Goal: Task Accomplishment & Management: Manage account settings

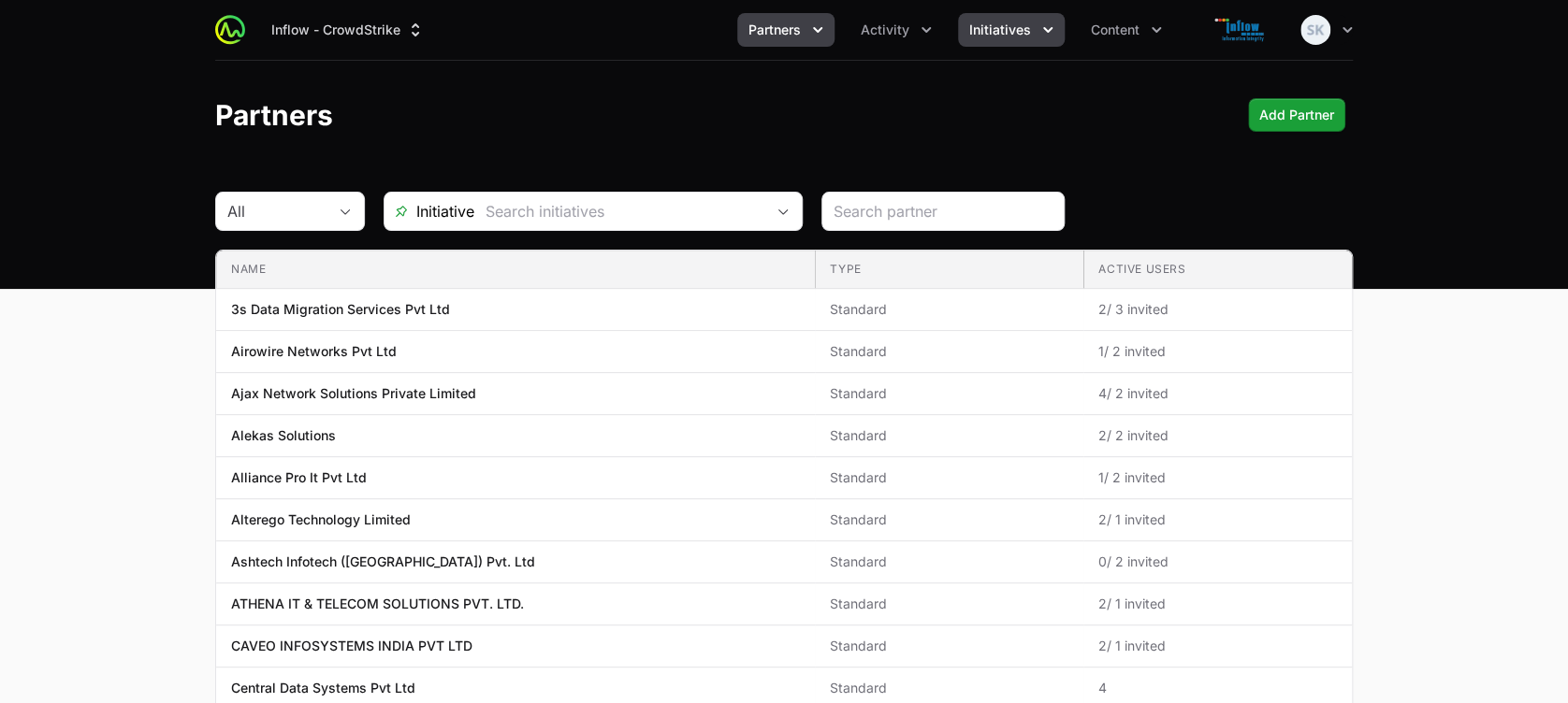
click at [1048, 32] on icon "Initiatives menu" at bounding box center [1048, 30] width 19 height 19
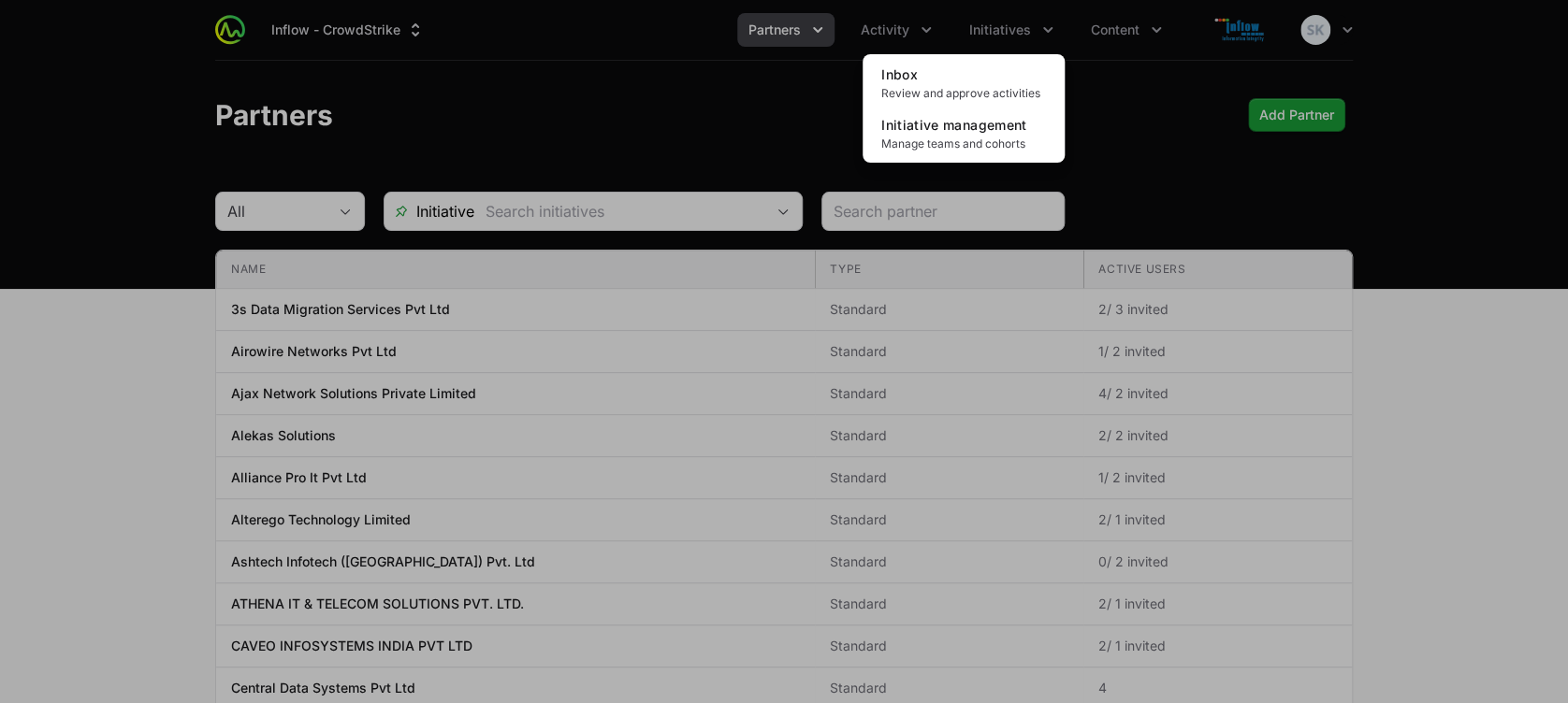
click at [928, 25] on div "Initiatives menu" at bounding box center [784, 351] width 1568 height 703
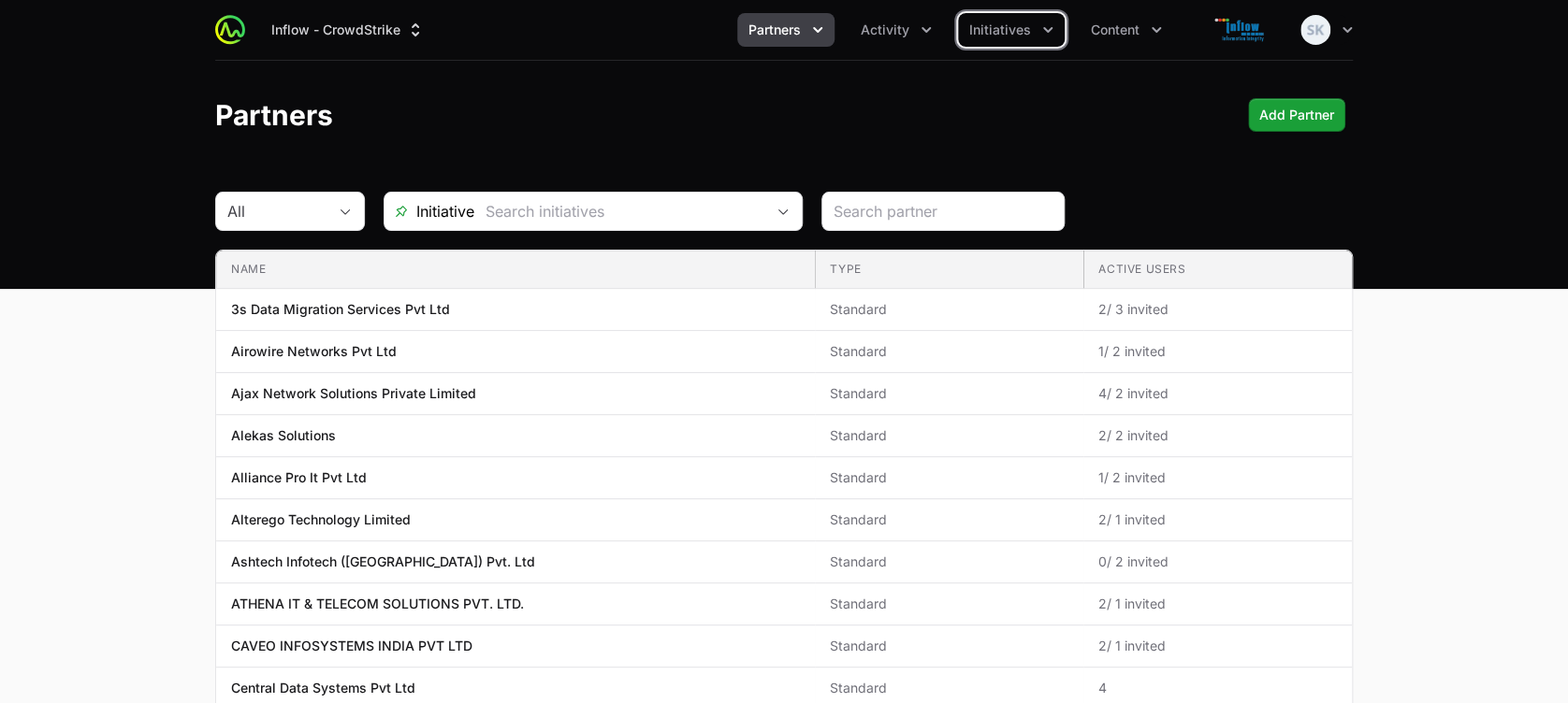
click at [928, 25] on icon "Activity menu" at bounding box center [926, 30] width 19 height 19
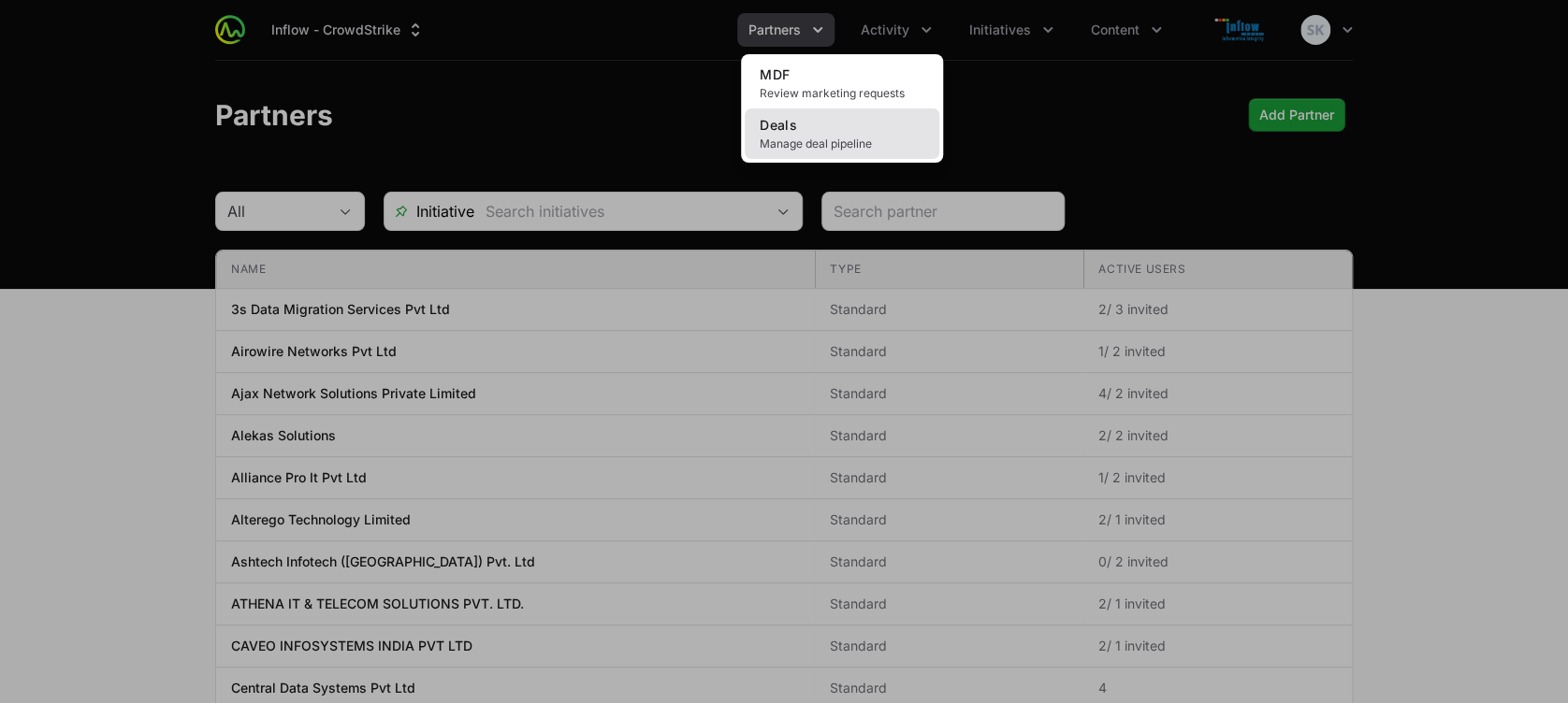
click at [814, 137] on span "Manage deal pipeline" at bounding box center [842, 144] width 164 height 15
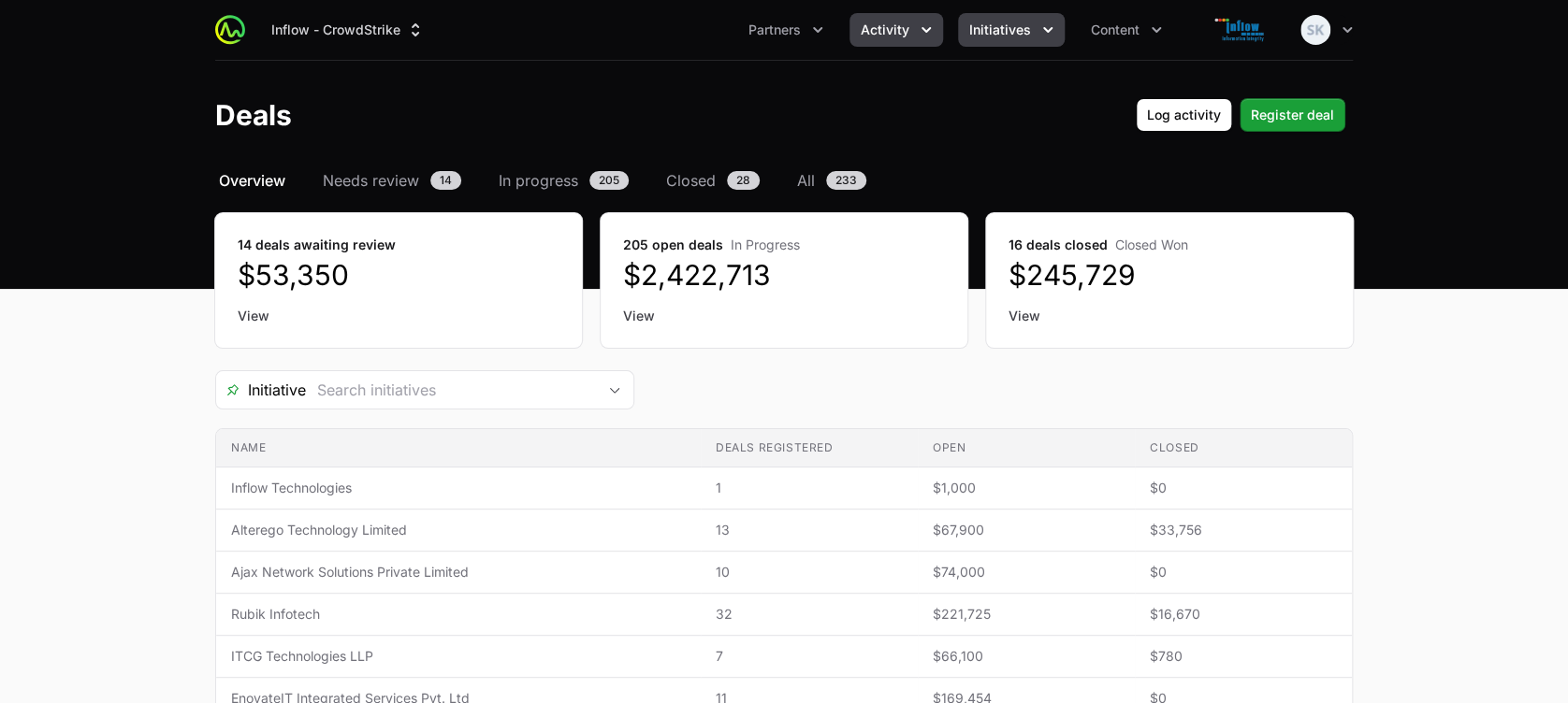
click at [1046, 30] on icon "Initiatives menu" at bounding box center [1048, 30] width 9 height 6
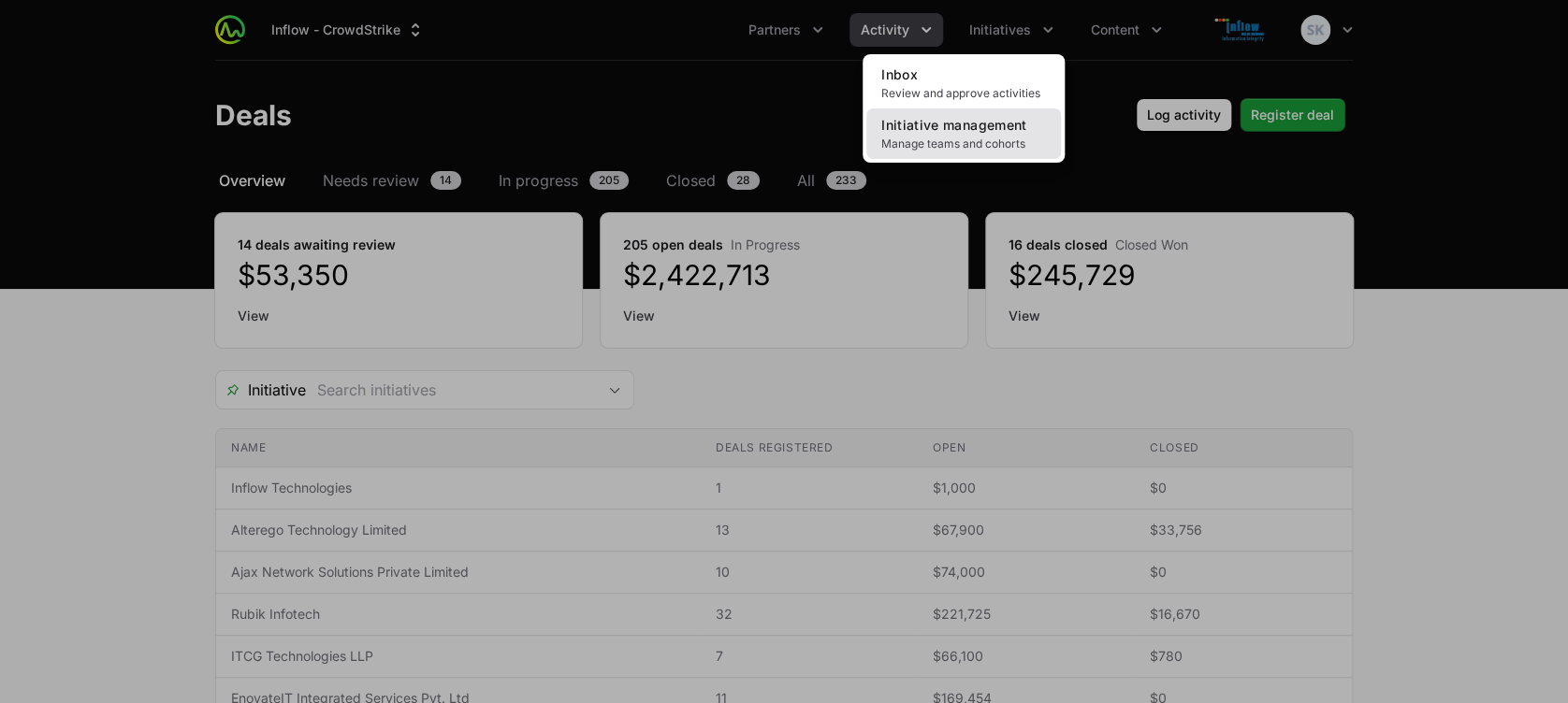
click at [974, 134] on link "Initiative management Manage teams and cohorts" at bounding box center [964, 134] width 194 height 51
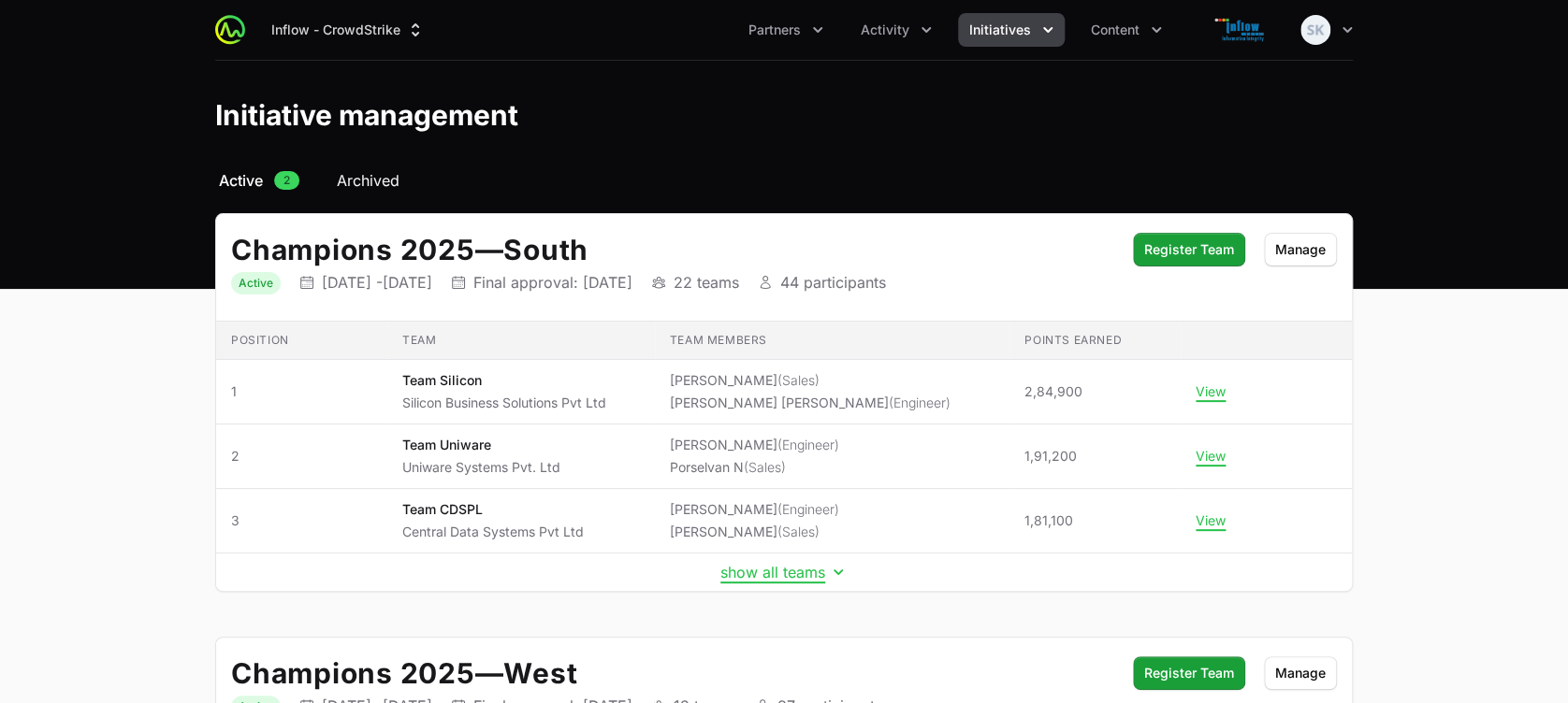
click at [390, 179] on span "Archived" at bounding box center [368, 180] width 62 height 23
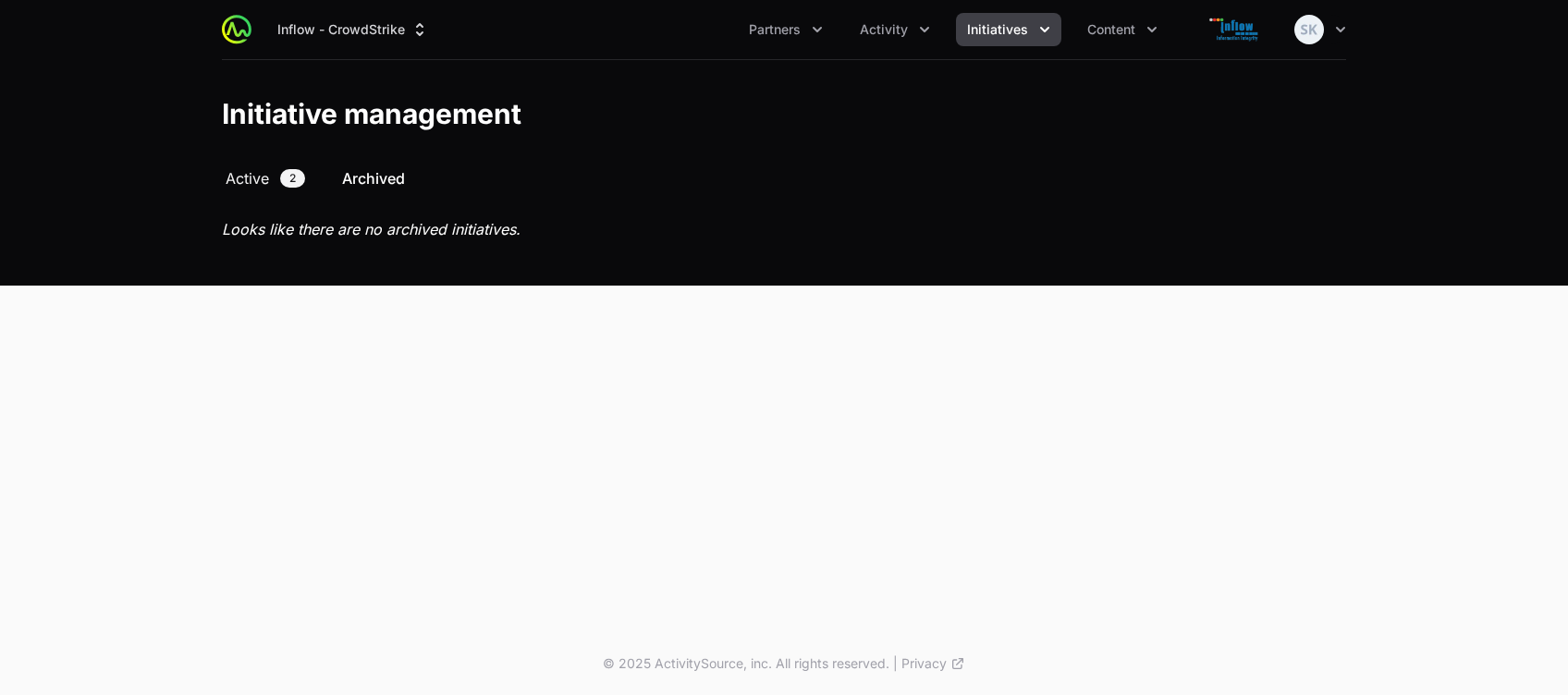
click at [248, 181] on span "Active" at bounding box center [247, 178] width 44 height 22
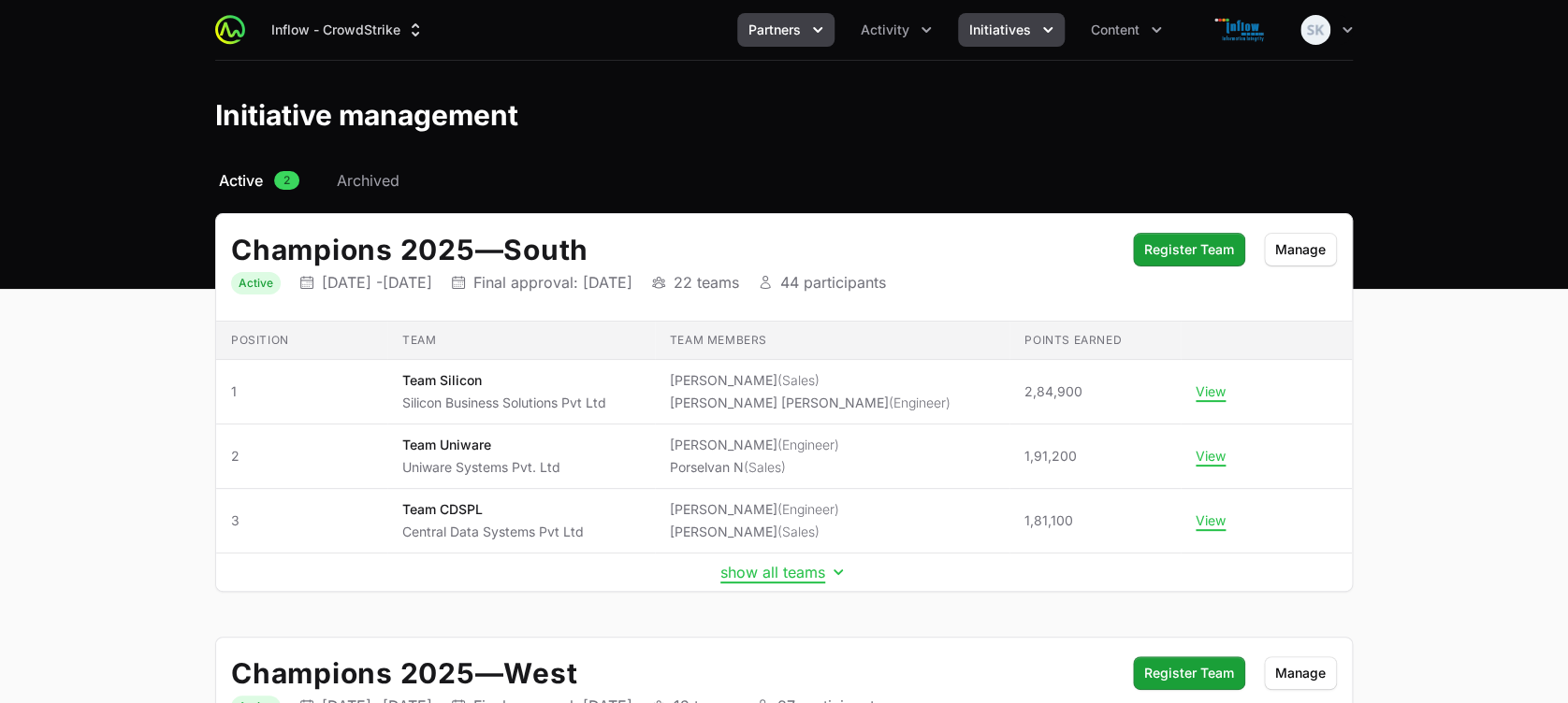
click at [819, 29] on icon "Partners menu" at bounding box center [818, 30] width 19 height 19
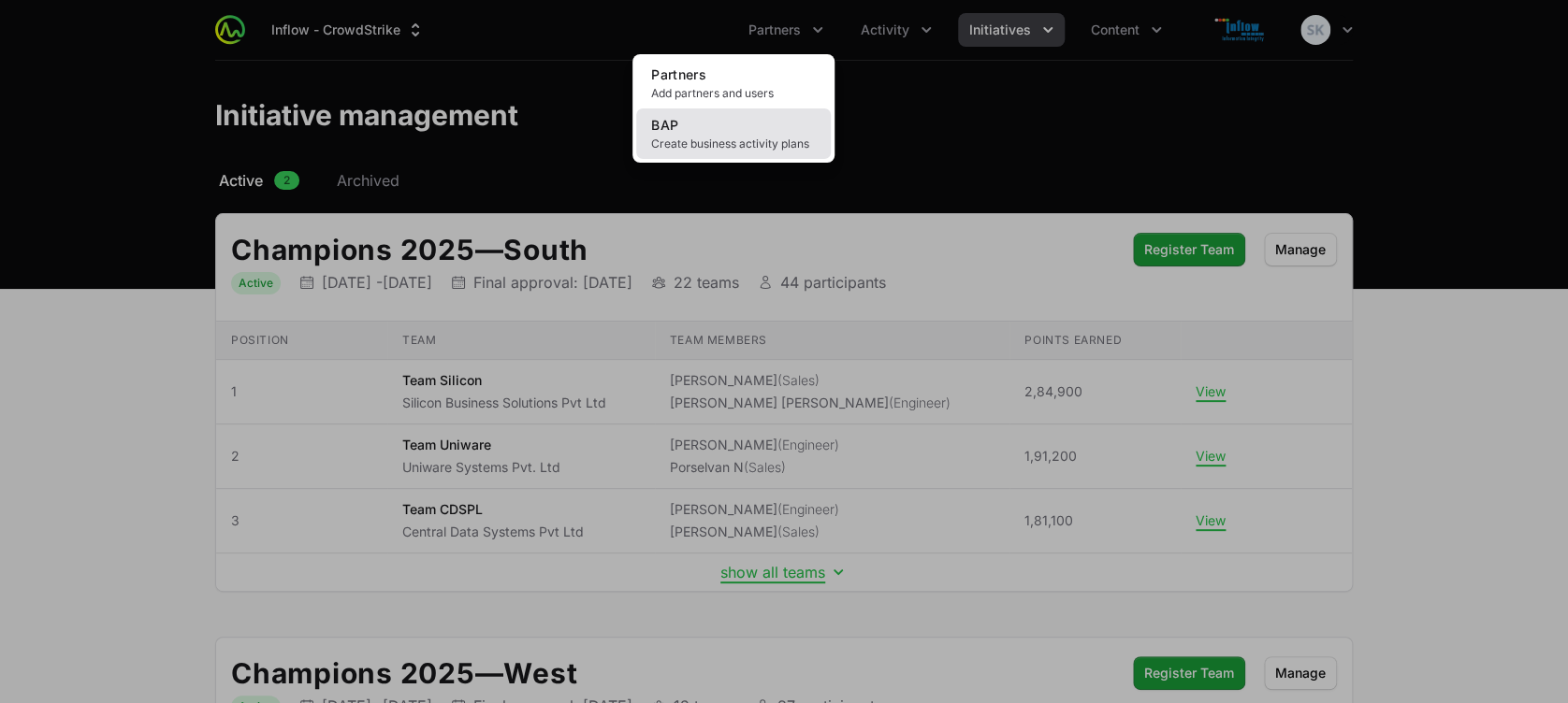
click at [756, 142] on span "Create business activity plans" at bounding box center [733, 144] width 164 height 15
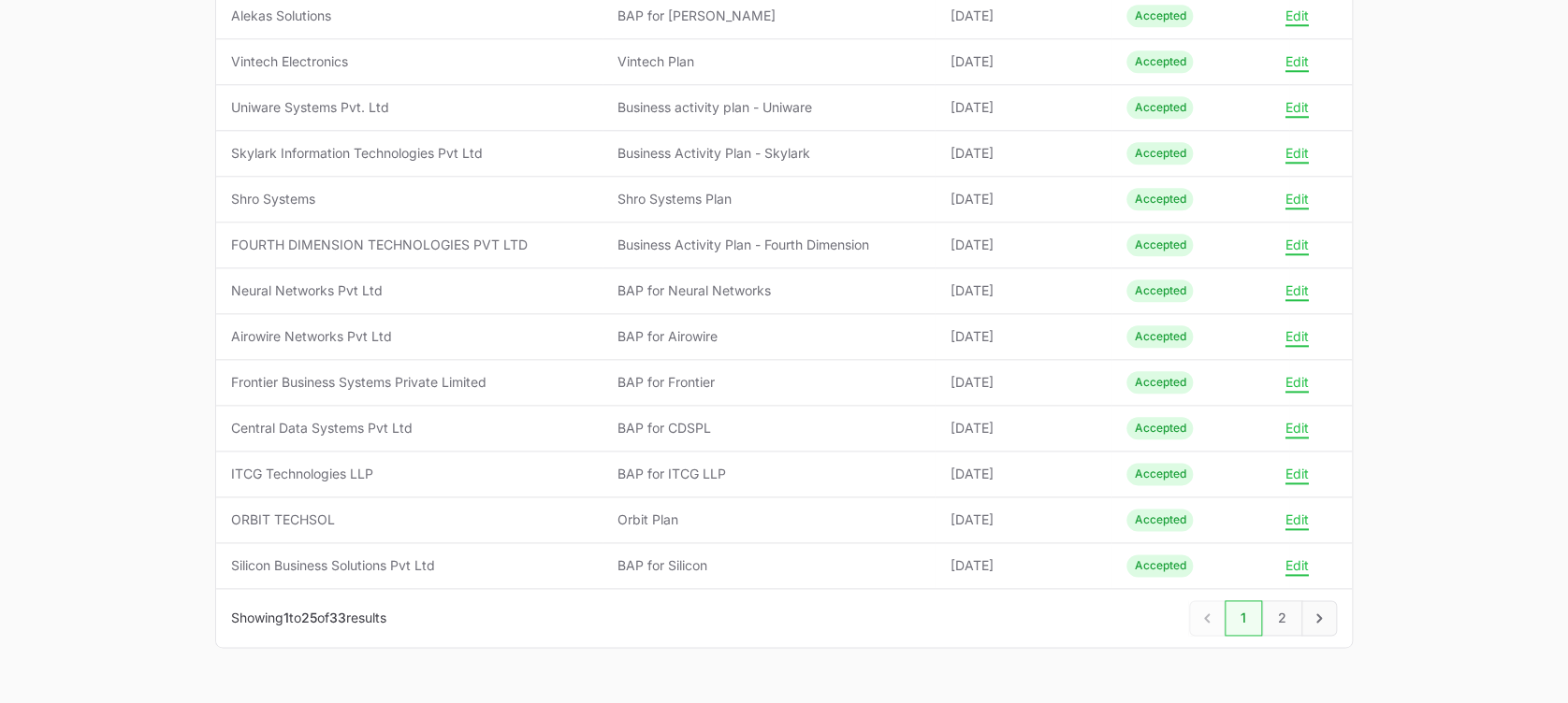
scroll to position [877, 0]
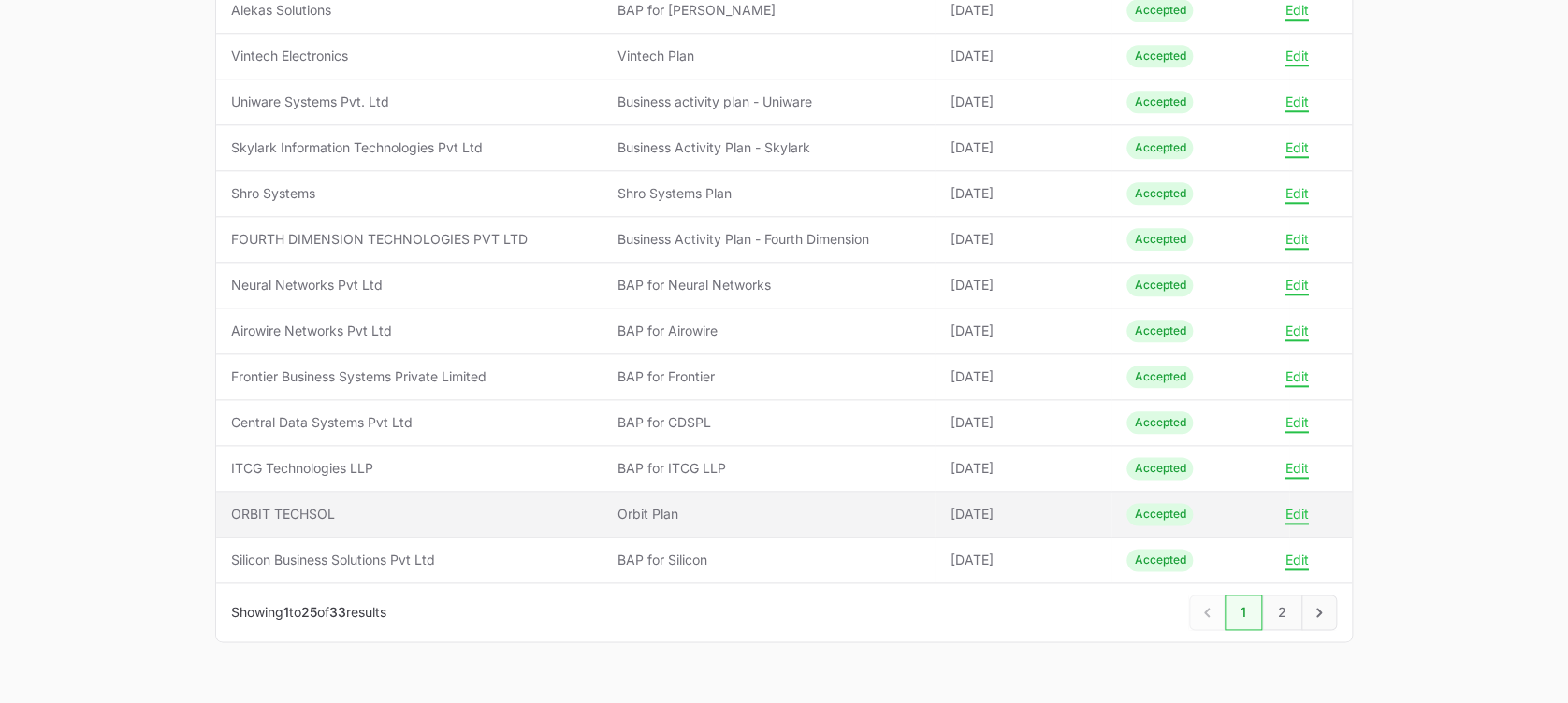
click at [289, 516] on span "ORBIT TECHSOL" at bounding box center [410, 514] width 357 height 19
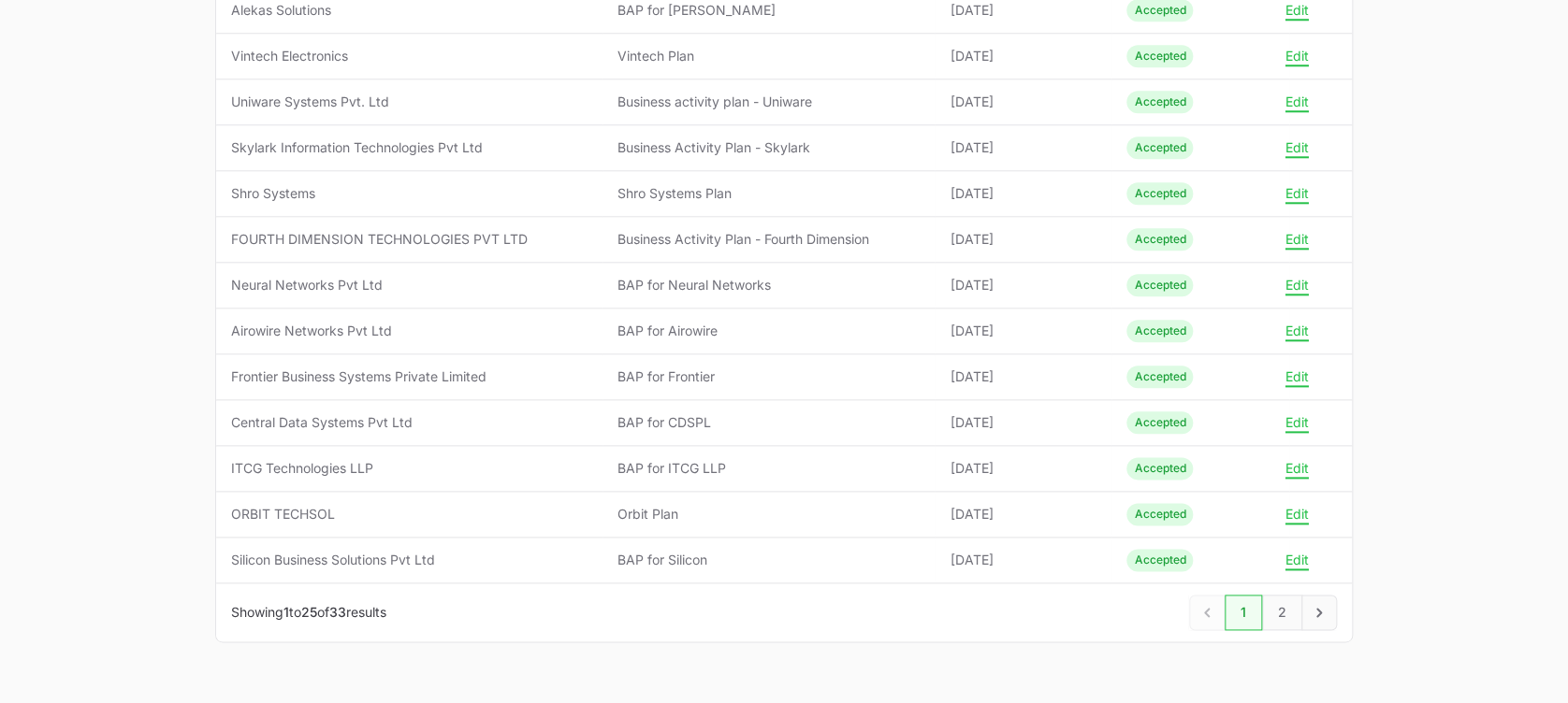
scroll to position [920, 0]
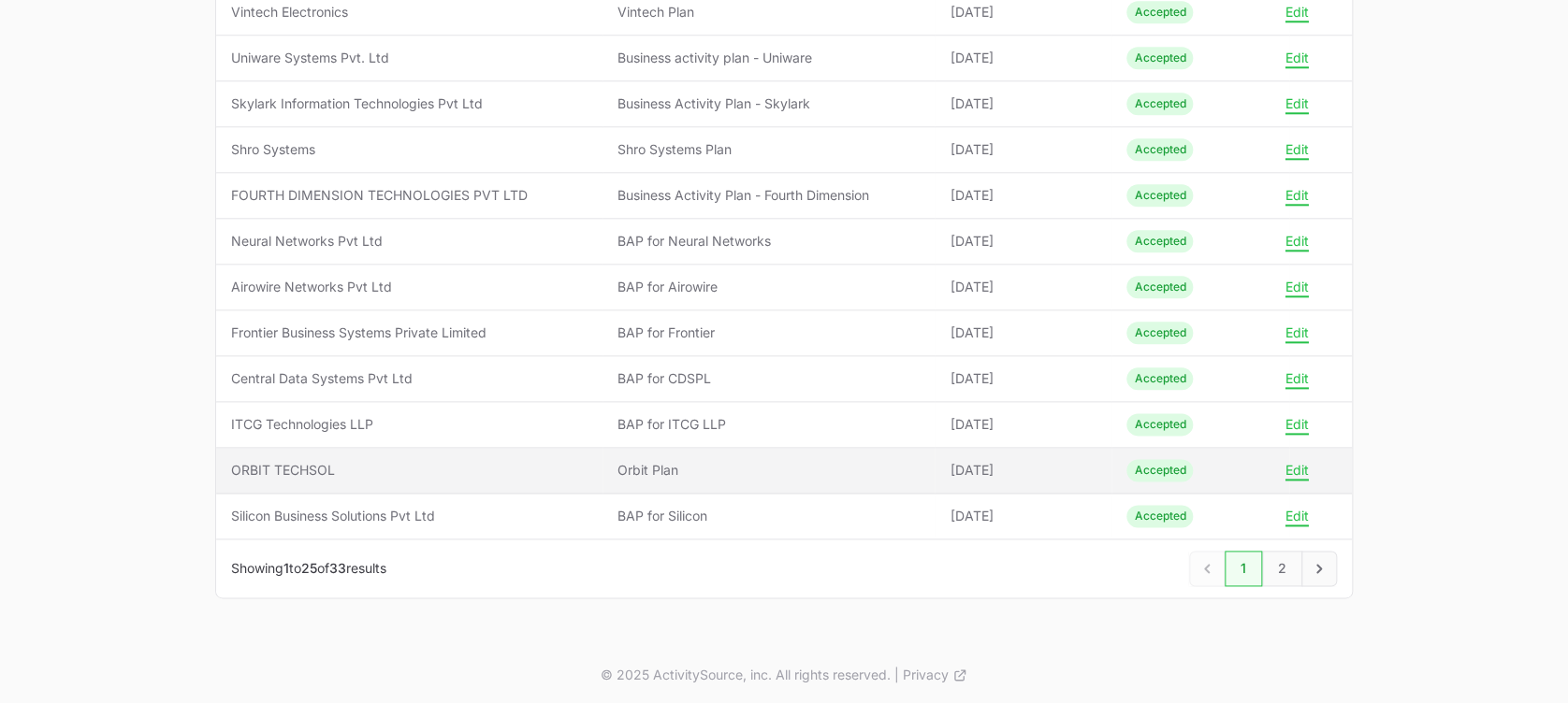
click at [267, 461] on span "ORBIT TECHSOL" at bounding box center [410, 471] width 357 height 19
